Goal: Find specific page/section: Find specific page/section

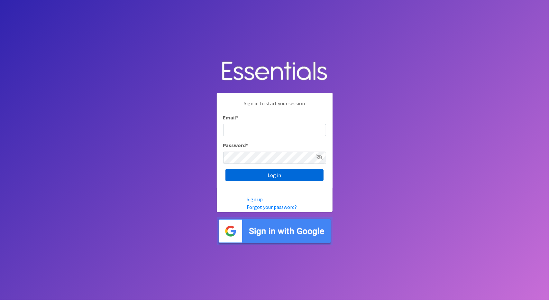
type input "[EMAIL_ADDRESS][DOMAIN_NAME]"
click at [259, 176] on input "Log in" at bounding box center [275, 175] width 98 height 12
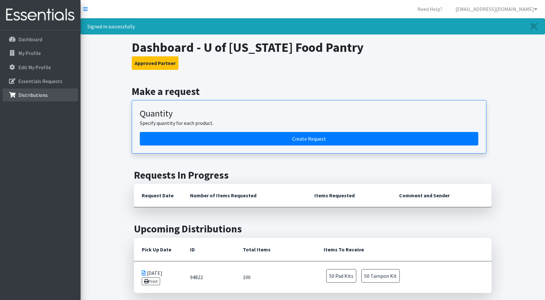
click at [46, 96] on p "Distributions" at bounding box center [32, 95] width 29 height 6
